Goal: Use online tool/utility

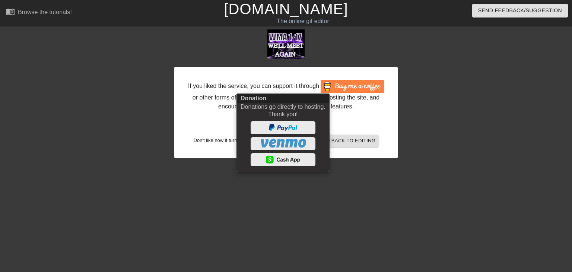
click at [351, 138] on div at bounding box center [286, 136] width 572 height 272
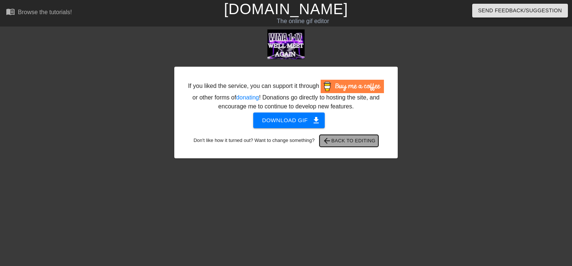
click at [337, 141] on span "arrow_back Back to Editing" at bounding box center [348, 140] width 53 height 9
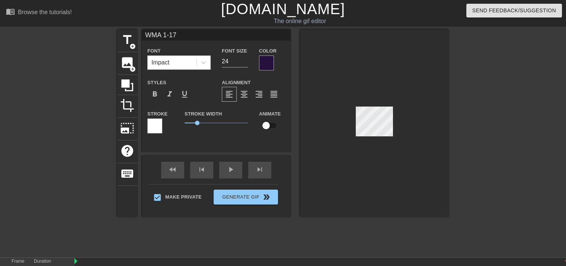
click at [159, 35] on input "WMA 1-17" at bounding box center [216, 34] width 149 height 11
click at [164, 35] on input "WMA 1-17" at bounding box center [216, 34] width 149 height 11
click at [179, 35] on input "HELA 1-17" at bounding box center [216, 34] width 149 height 11
type input "WE'LL MEET"
type input "16"
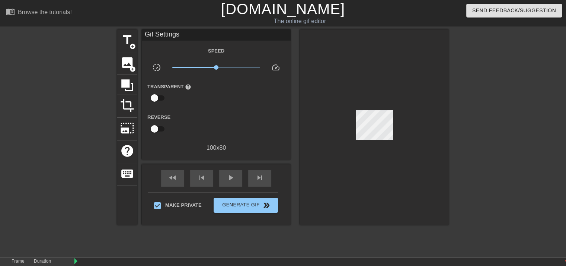
click at [207, 28] on div "menu_book Browse the tutorials! [DOMAIN_NAME] The online gif editor Send Feedba…" at bounding box center [283, 165] width 566 height 330
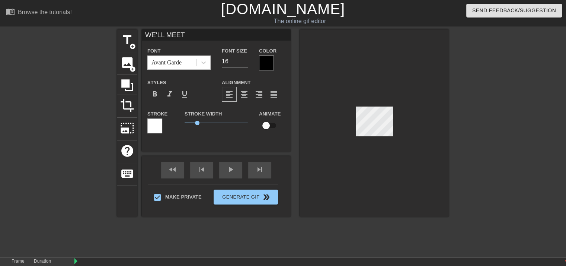
click at [199, 37] on input "WE'LL MEET" at bounding box center [216, 34] width 149 height 11
type input "W"
type input "HASTA el"
click at [351, 56] on div at bounding box center [374, 122] width 149 height 187
click at [375, 136] on div at bounding box center [374, 122] width 149 height 187
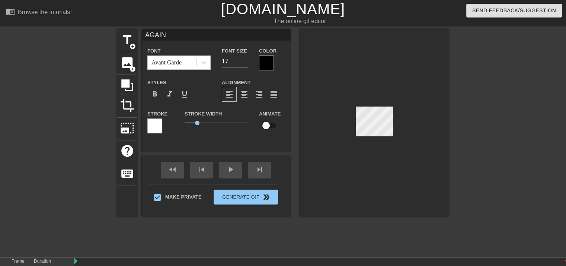
click at [191, 37] on input "AGAIN" at bounding box center [216, 34] width 149 height 11
type input "AMANECER"
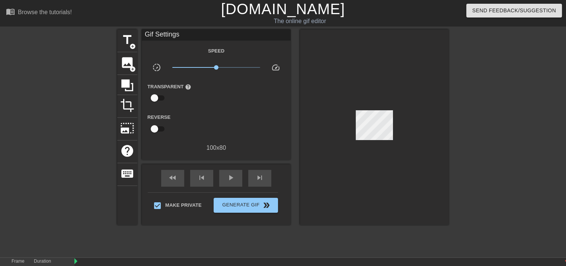
click at [388, 79] on div at bounding box center [374, 126] width 149 height 195
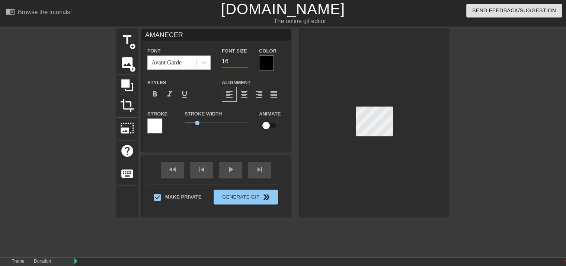
type input "16"
click at [245, 63] on input "16" at bounding box center [235, 61] width 26 height 12
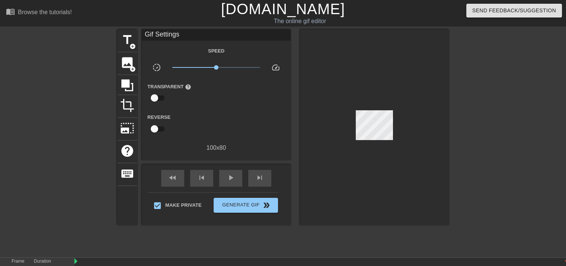
click at [346, 32] on div at bounding box center [374, 126] width 149 height 195
click at [241, 212] on div "Make Private Generate Gif double_arrow" at bounding box center [213, 206] width 130 height 29
click at [241, 205] on span "Generate Gif double_arrow" at bounding box center [246, 205] width 58 height 9
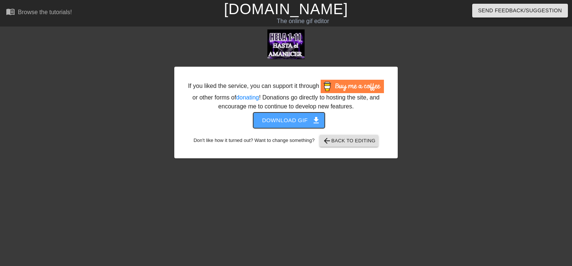
click at [304, 122] on span "Download gif get_app" at bounding box center [289, 120] width 54 height 10
